Goal: Navigation & Orientation: Find specific page/section

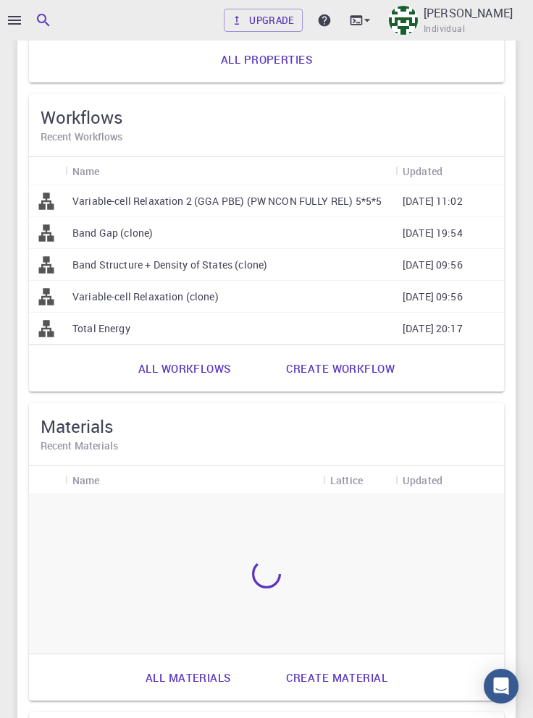
scroll to position [686, 0]
click at [197, 372] on link "All workflows" at bounding box center [184, 368] width 124 height 35
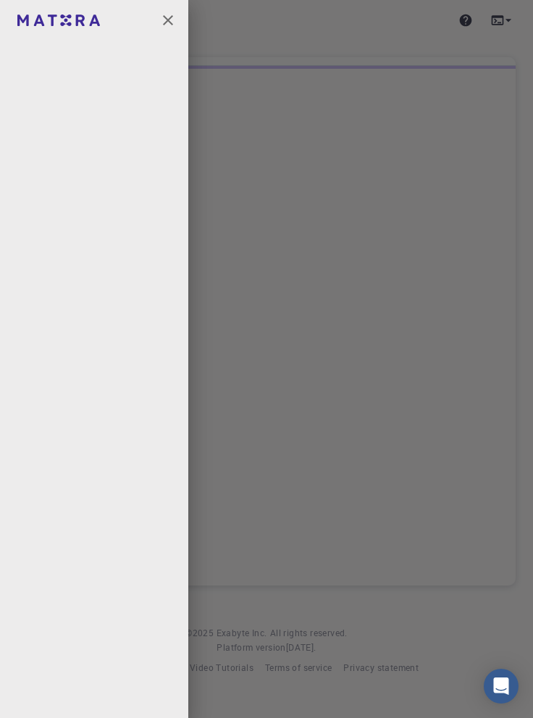
click at [168, 25] on icon "button" at bounding box center [167, 20] width 17 height 17
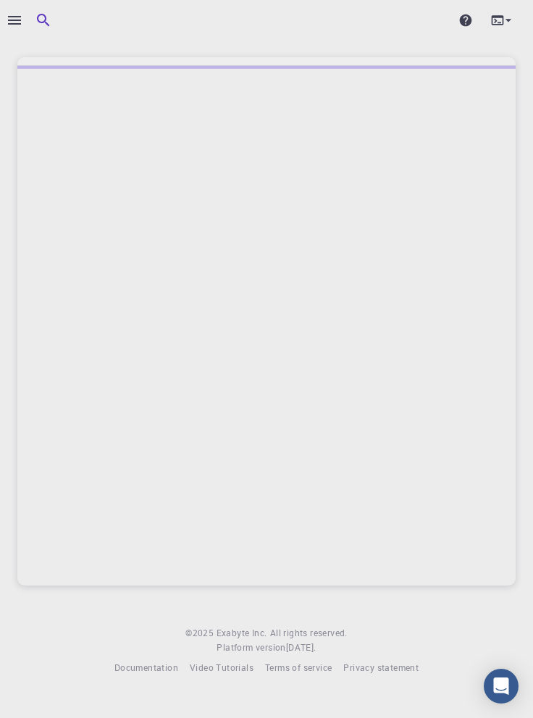
click at [15, 23] on icon "button" at bounding box center [14, 20] width 13 height 9
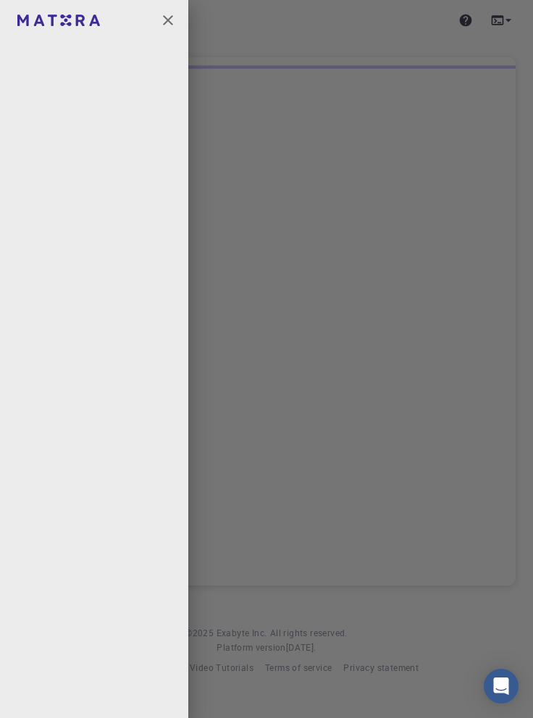
click at [171, 25] on icon "button" at bounding box center [168, 20] width 10 height 10
